Goal: Task Accomplishment & Management: Complete application form

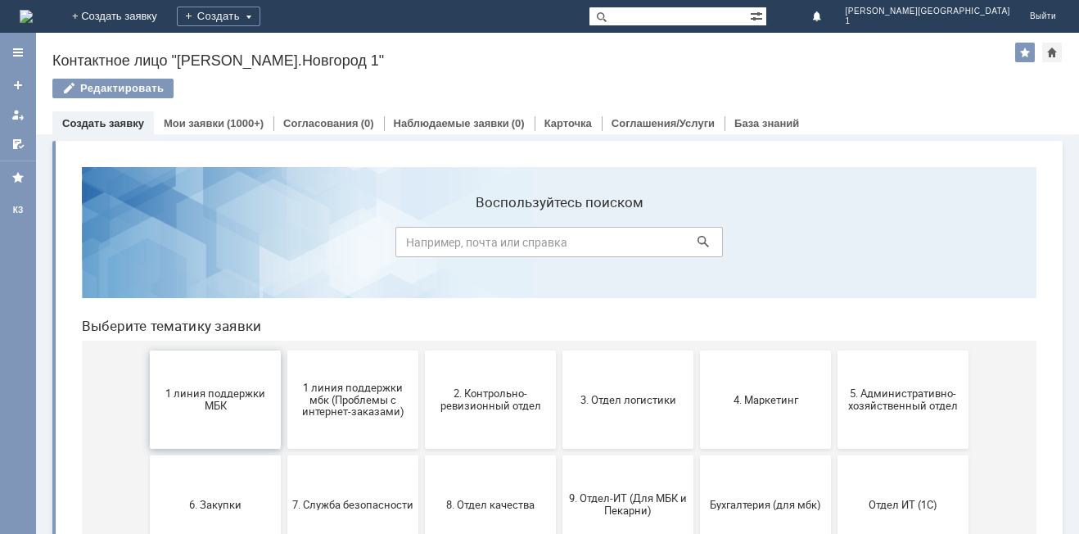
click at [230, 409] on span "1 линия поддержки МБК" at bounding box center [215, 399] width 121 height 25
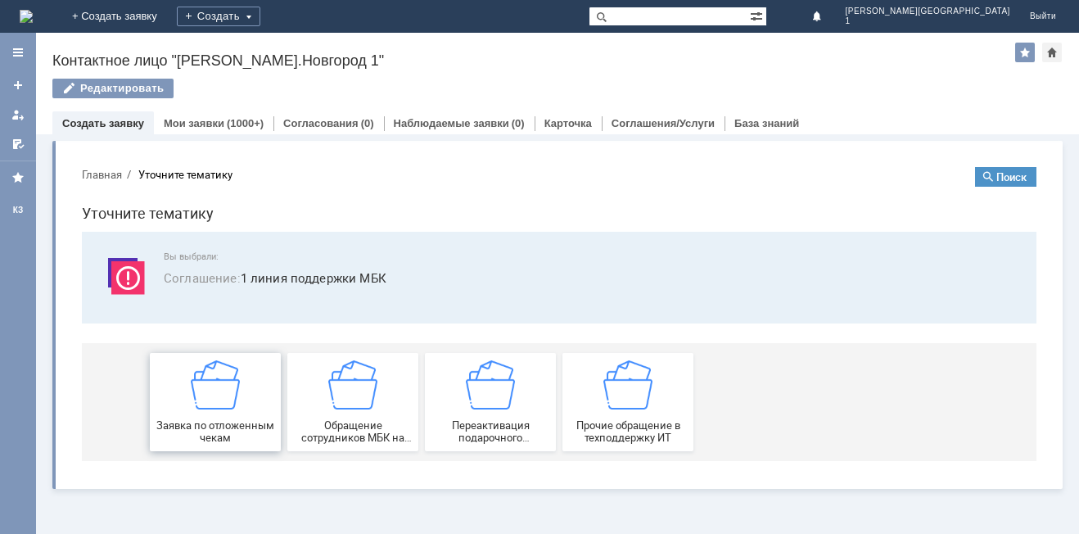
click at [230, 410] on div "Заявка по отложенным чекам" at bounding box center [215, 402] width 121 height 84
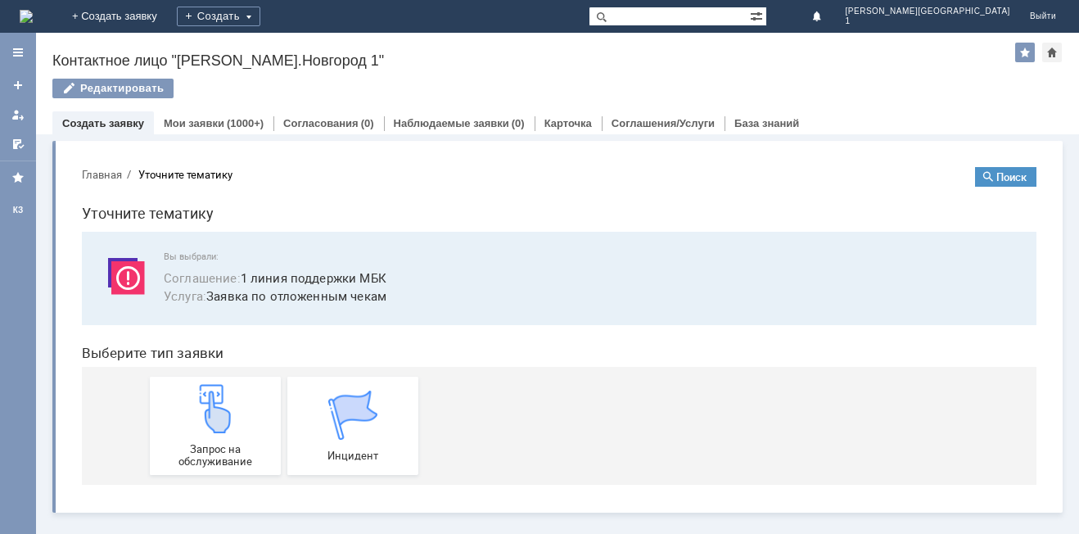
click at [230, 410] on img at bounding box center [215, 408] width 49 height 49
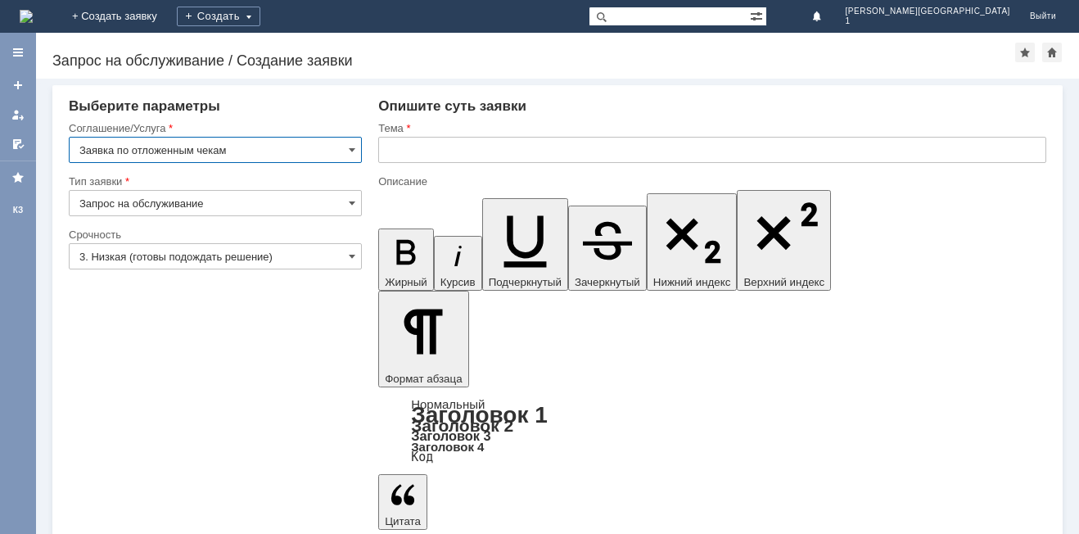
click at [124, 261] on input "3. Низкая (готовы подождать решение)" at bounding box center [215, 256] width 293 height 26
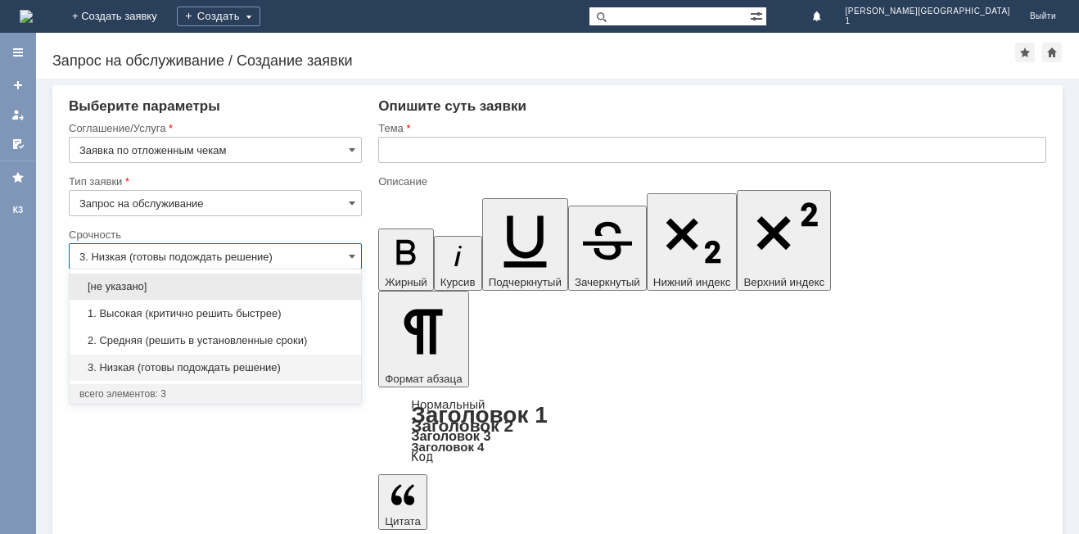
drag, startPoint x: 126, startPoint y: 344, endPoint x: 227, endPoint y: 289, distance: 114.7
click at [129, 341] on span "2. Средняя (решить в установленные сроки)" at bounding box center [215, 340] width 272 height 13
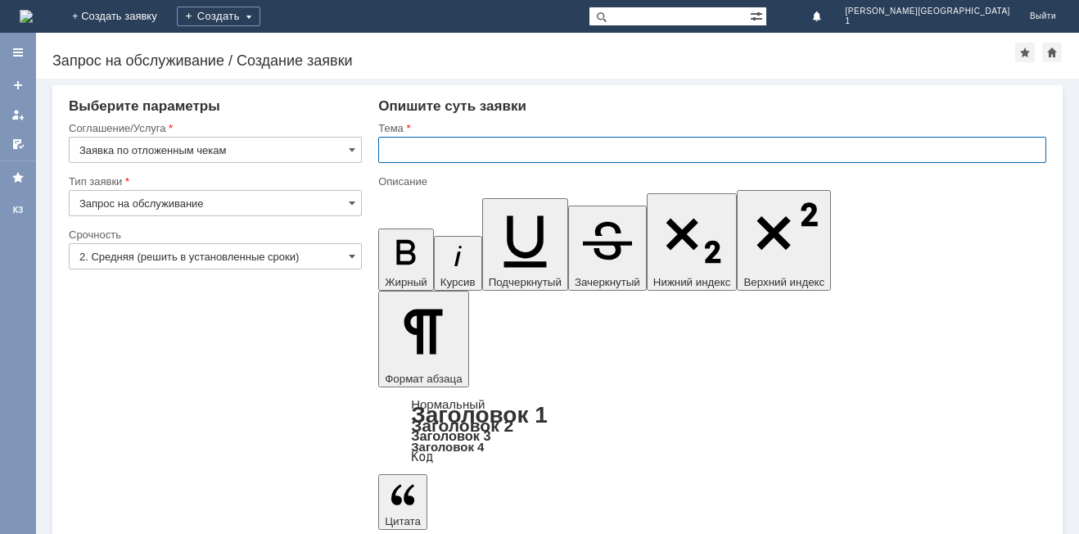
type input "2. Средняя (решить в установленные сроки)"
click at [408, 151] on input "text" at bounding box center [712, 150] width 668 height 26
type input "Отложенный чек"
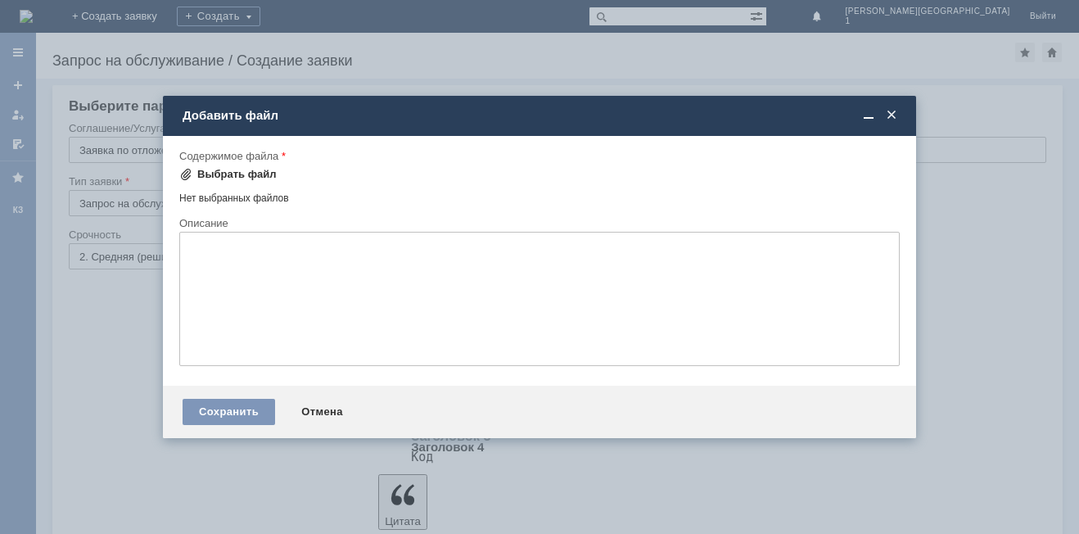
click at [244, 169] on div "Выбрать файл" at bounding box center [236, 174] width 79 height 13
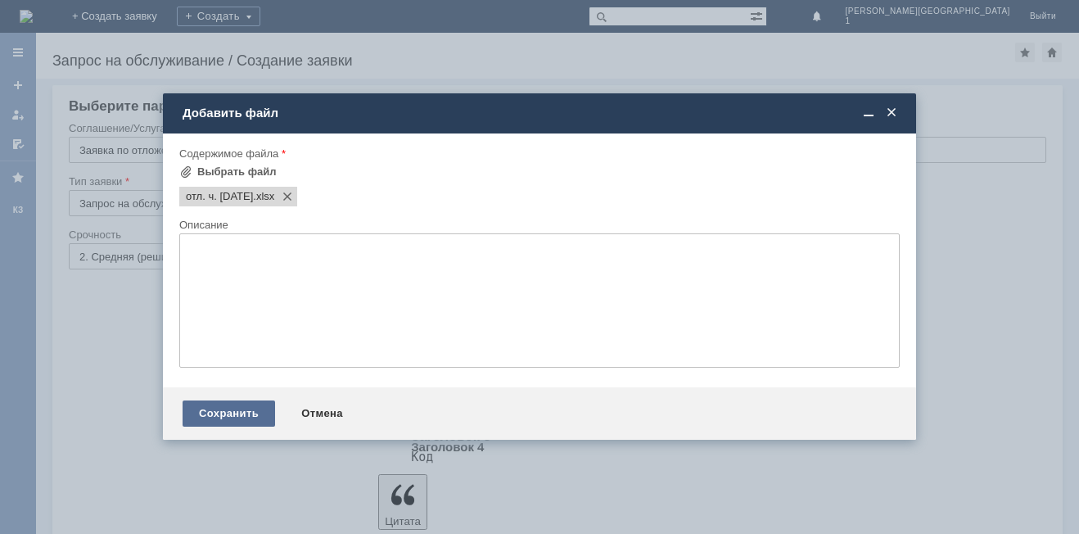
click at [252, 411] on div "Сохранить" at bounding box center [229, 413] width 93 height 26
